Goal: Task Accomplishment & Management: Manage account settings

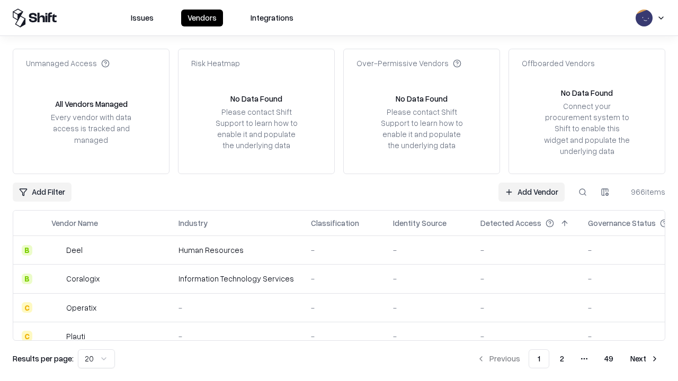
click at [531, 192] on link "Add Vendor" at bounding box center [531, 192] width 66 height 19
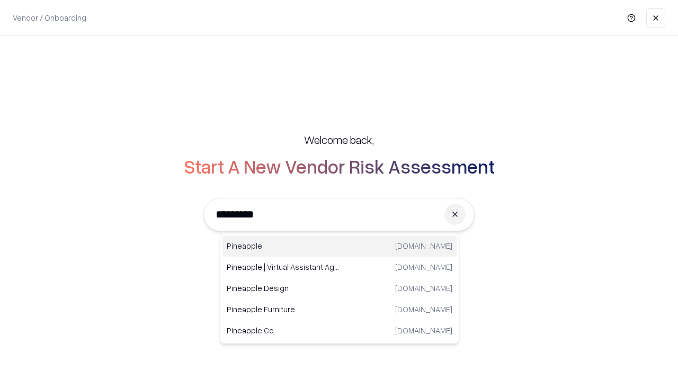
click at [339, 246] on div "Pineapple pineappleenergy.com" at bounding box center [339, 246] width 234 height 21
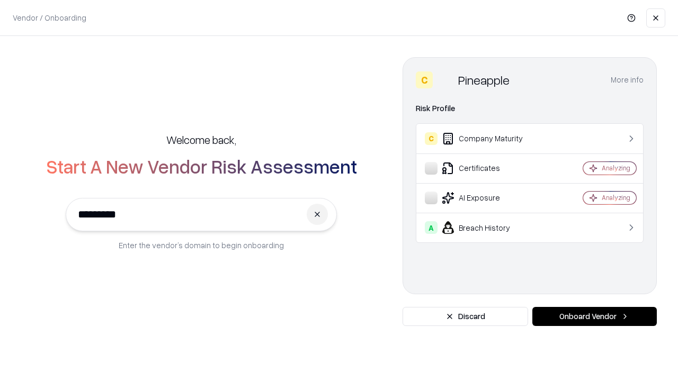
type input "*********"
click at [594, 317] on button "Onboard Vendor" at bounding box center [594, 316] width 124 height 19
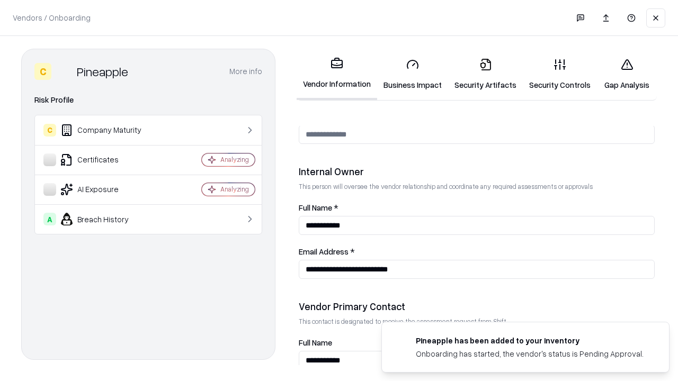
scroll to position [548, 0]
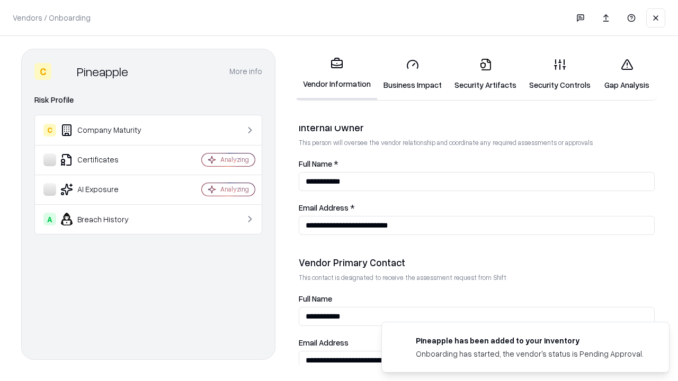
click at [412, 74] on link "Business Impact" at bounding box center [412, 74] width 71 height 49
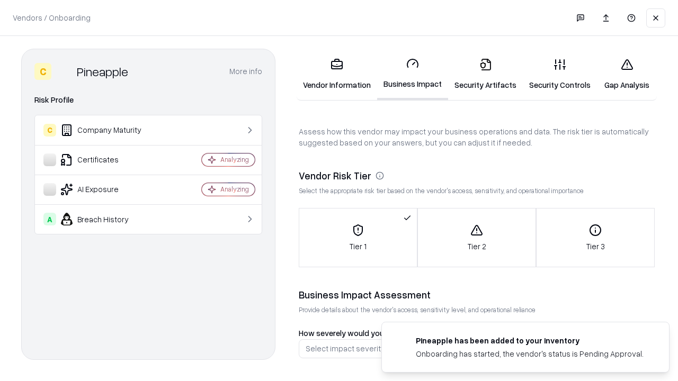
click at [485, 74] on link "Security Artifacts" at bounding box center [485, 74] width 75 height 49
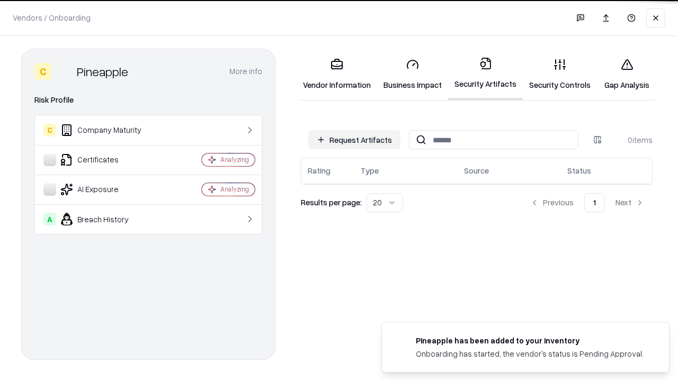
click at [354, 140] on button "Request Artifacts" at bounding box center [354, 139] width 92 height 19
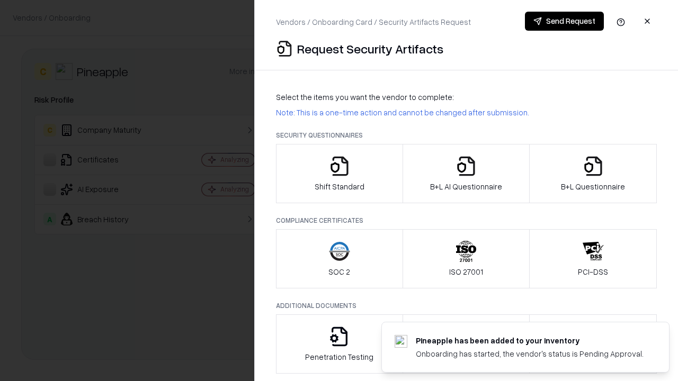
click at [339, 174] on icon "button" at bounding box center [339, 166] width 21 height 21
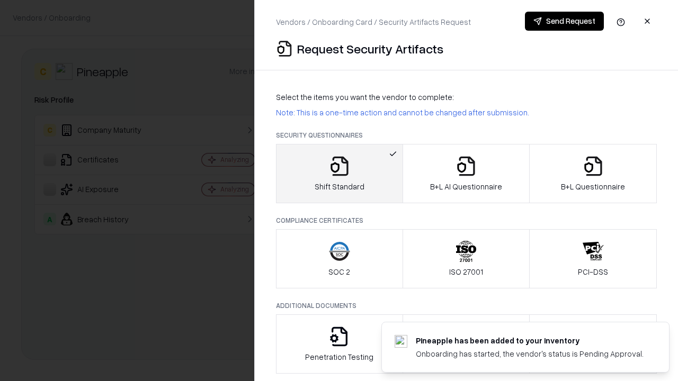
click at [564, 21] on button "Send Request" at bounding box center [564, 21] width 79 height 19
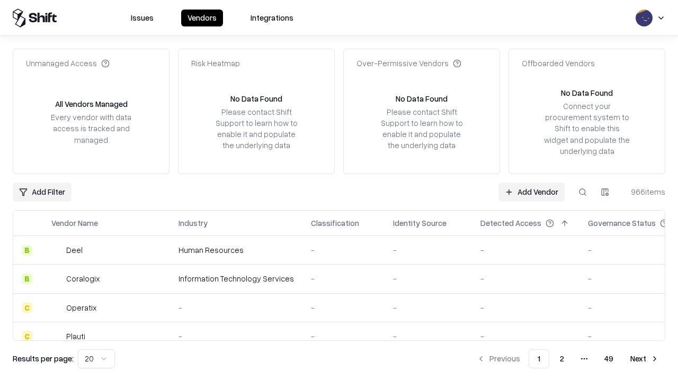
click at [582, 192] on button at bounding box center [582, 192] width 19 height 19
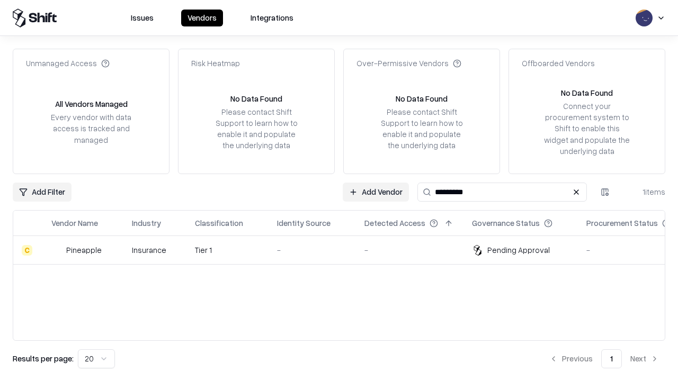
type input "*********"
click at [345, 250] on div "-" at bounding box center [312, 250] width 70 height 11
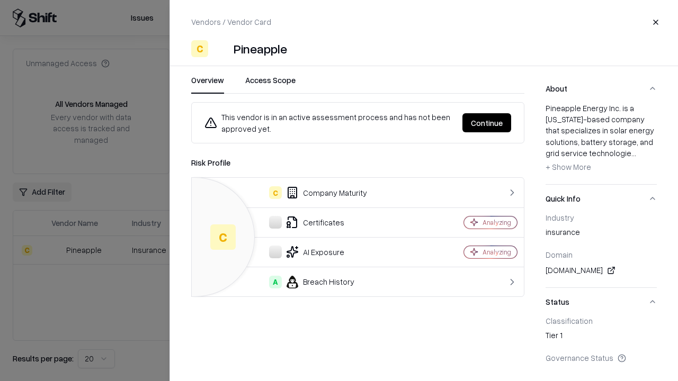
click at [486, 123] on button "Continue" at bounding box center [486, 122] width 49 height 19
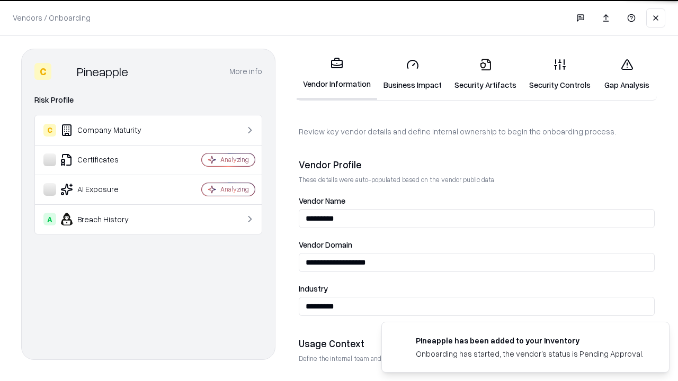
click at [485, 74] on link "Security Artifacts" at bounding box center [485, 74] width 75 height 49
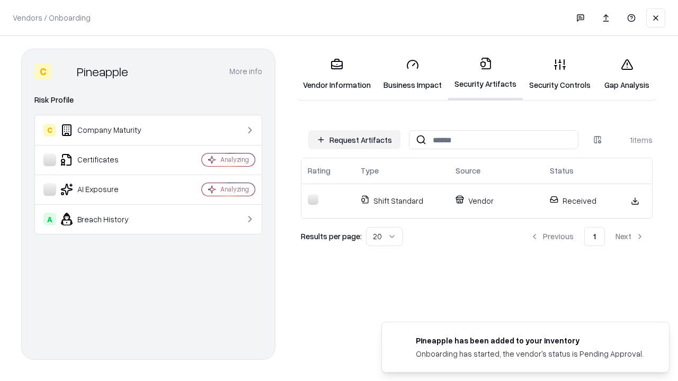
click at [560, 74] on link "Security Controls" at bounding box center [559, 74] width 74 height 49
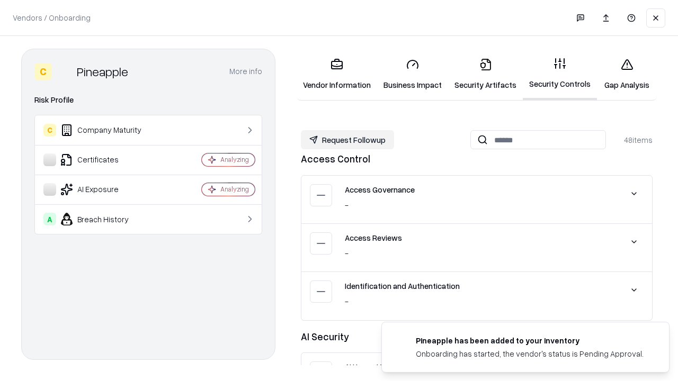
click at [347, 140] on button "Request Followup" at bounding box center [347, 139] width 93 height 19
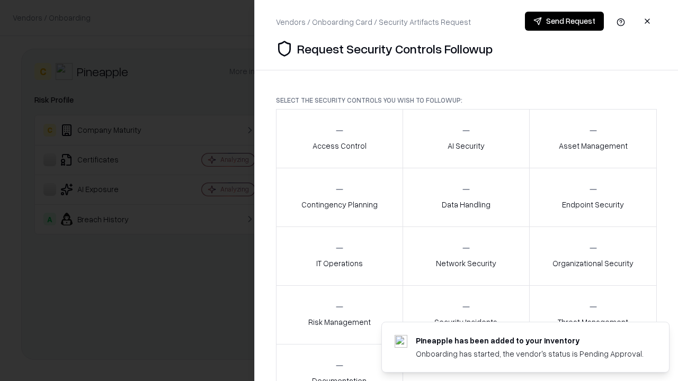
click at [339, 139] on div "Access Control" at bounding box center [339, 138] width 54 height 26
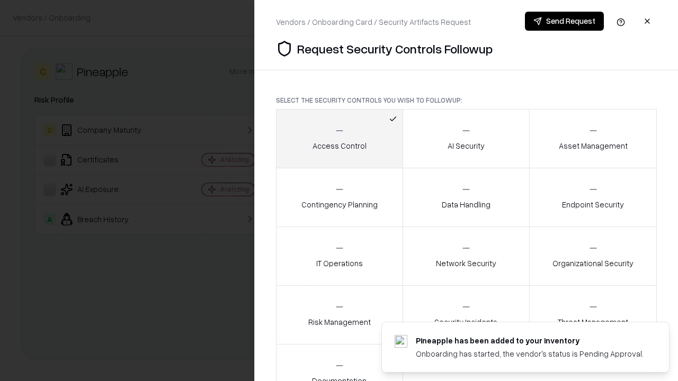
click at [564, 21] on button "Send Request" at bounding box center [564, 21] width 79 height 19
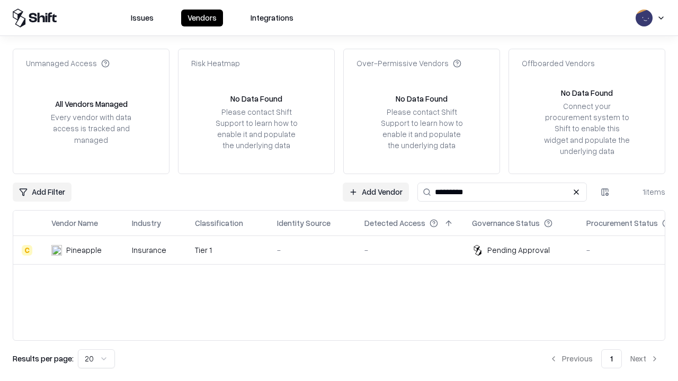
type input "*********"
click at [345, 250] on div "-" at bounding box center [312, 250] width 70 height 11
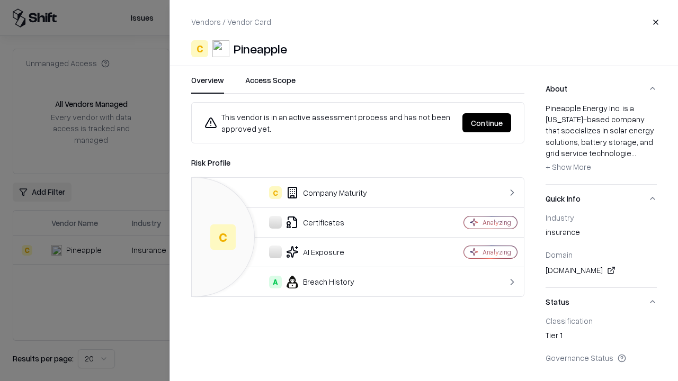
click at [486, 123] on button "Continue" at bounding box center [486, 122] width 49 height 19
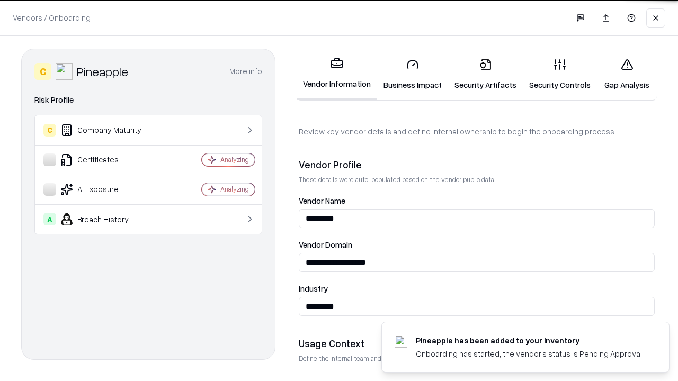
click at [626, 74] on link "Gap Analysis" at bounding box center [627, 74] width 60 height 49
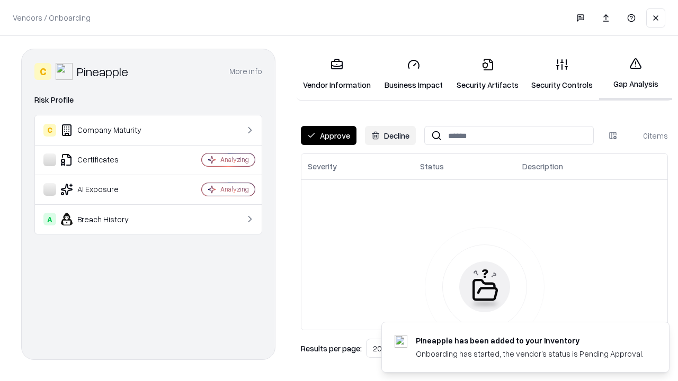
click at [328, 136] on button "Approve" at bounding box center [329, 135] width 56 height 19
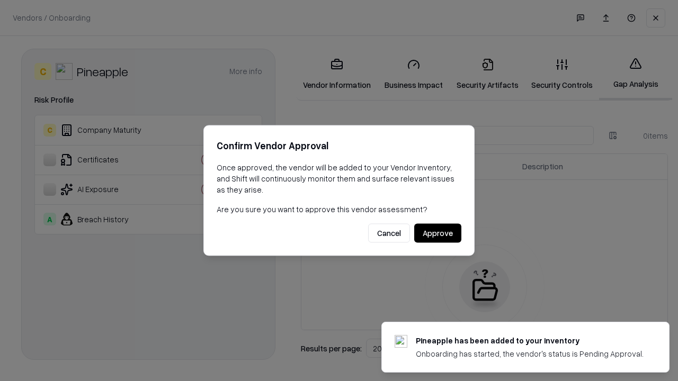
click at [437, 233] on button "Approve" at bounding box center [437, 233] width 47 height 19
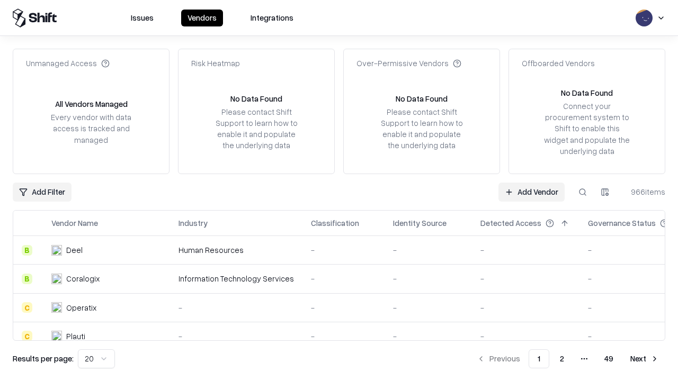
type input "*********"
click at [531, 192] on link "Add Vendor" at bounding box center [531, 192] width 66 height 19
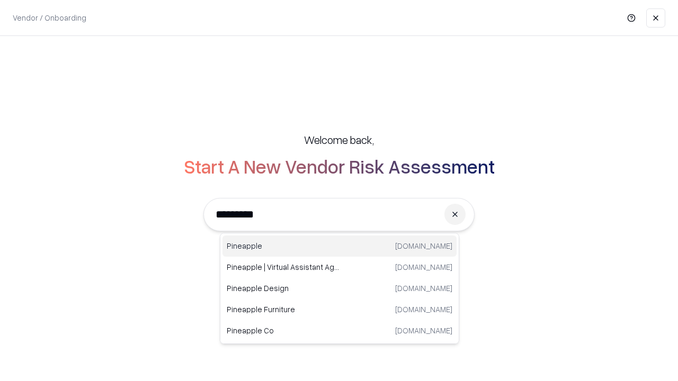
click at [339, 246] on div "Pineapple pineappleenergy.com" at bounding box center [339, 246] width 234 height 21
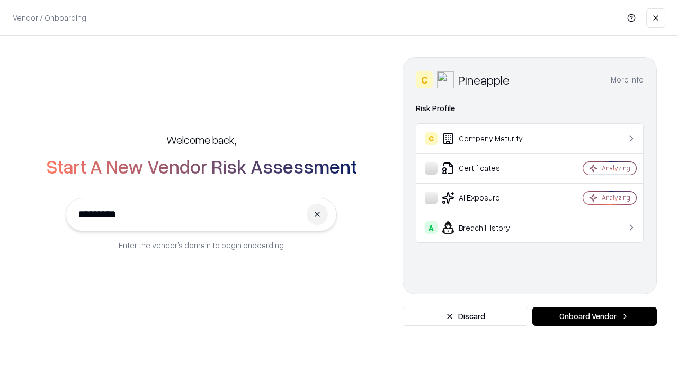
type input "*********"
click at [594, 317] on button "Onboard Vendor" at bounding box center [594, 316] width 124 height 19
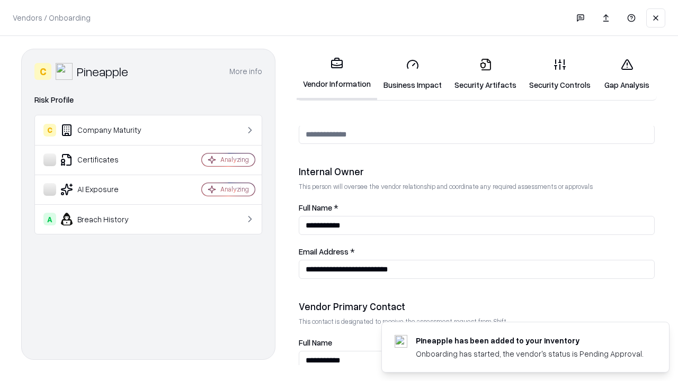
scroll to position [548, 0]
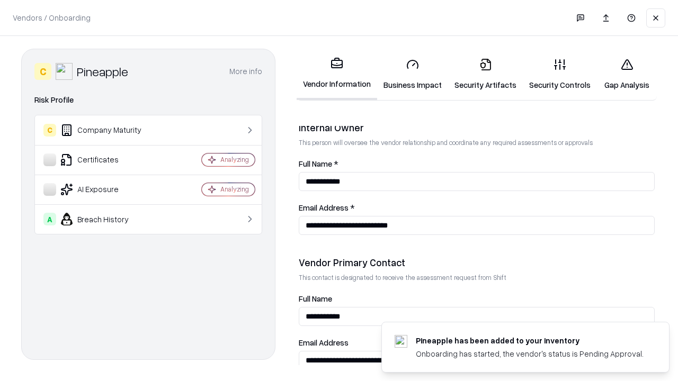
click at [626, 74] on link "Gap Analysis" at bounding box center [627, 74] width 60 height 49
